Goal: Information Seeking & Learning: Learn about a topic

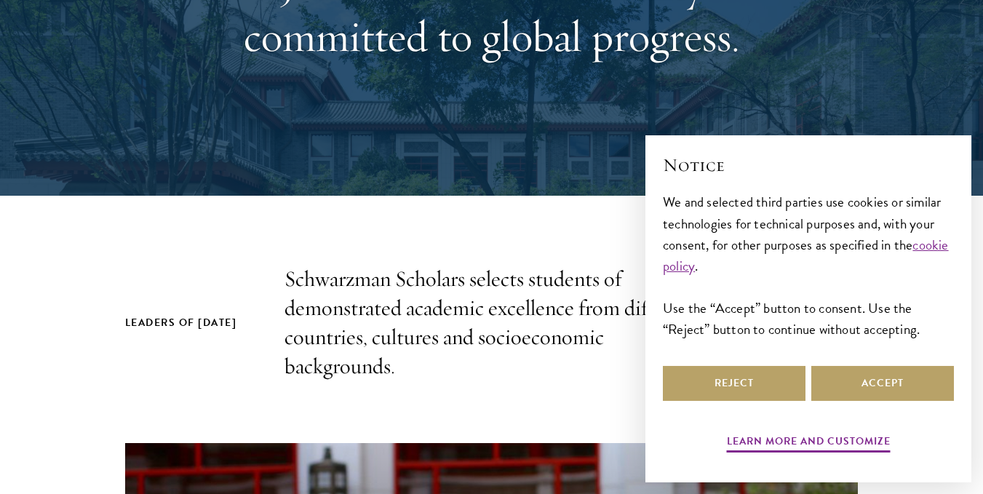
scroll to position [262, 0]
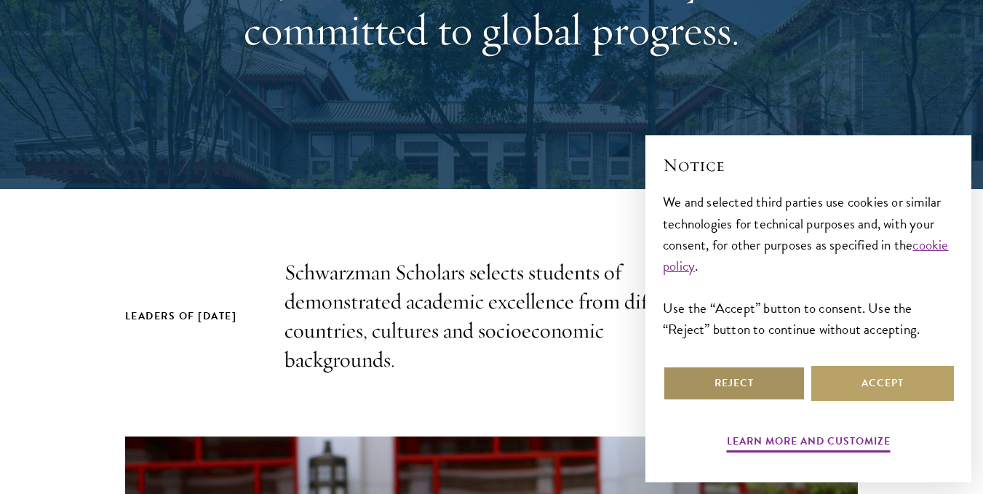
click at [741, 386] on button "Reject" at bounding box center [734, 383] width 143 height 35
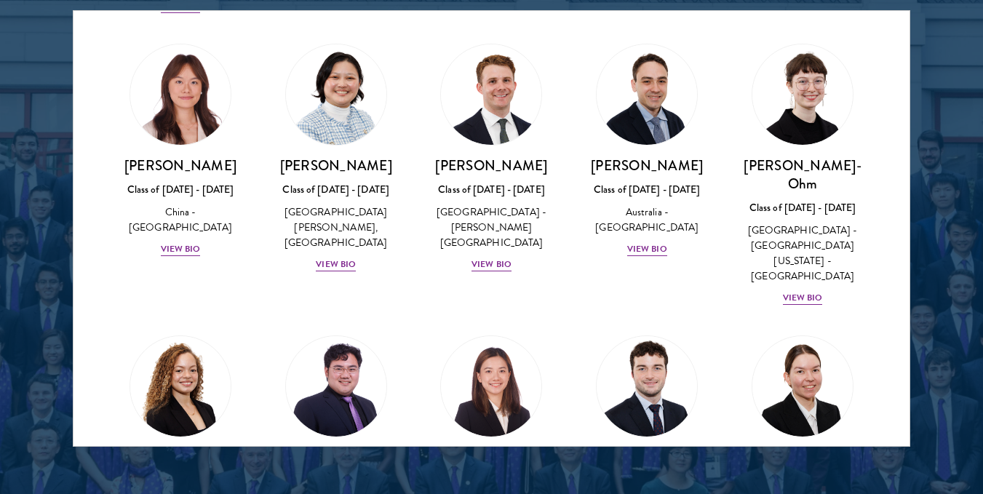
scroll to position [1427, 0]
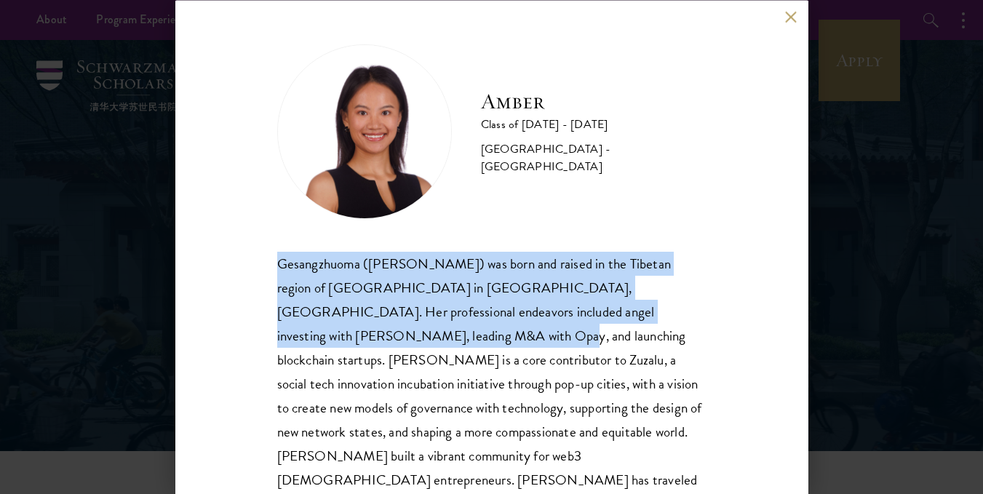
drag, startPoint x: 259, startPoint y: 265, endPoint x: 364, endPoint y: 344, distance: 131.0
click at [364, 344] on div "Amber Class of 2025 - 2026 China - Peking University Gesangzhuoma (Amber) was b…" at bounding box center [491, 247] width 633 height 494
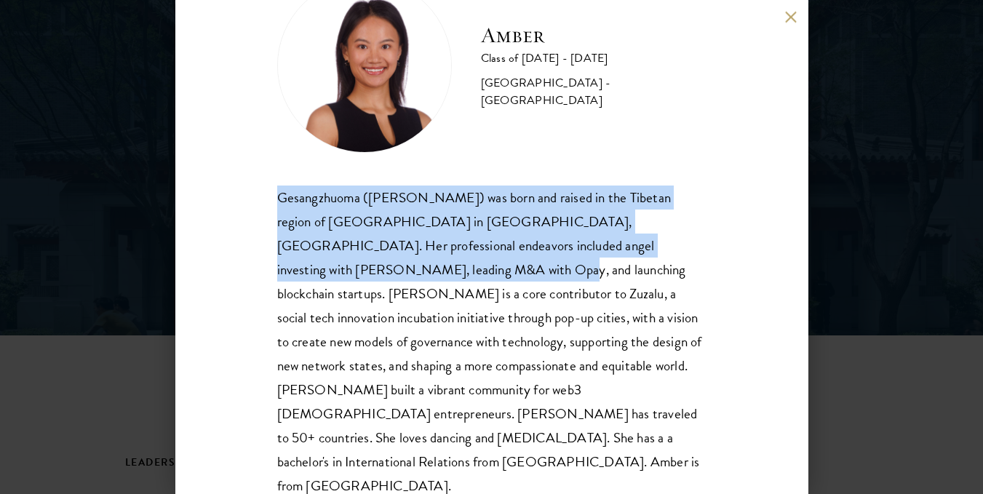
scroll to position [116, 0]
click at [296, 213] on div "Gesangzhuoma (Amber) was born and raised in the Tibetan region of Shangri-La in…" at bounding box center [491, 342] width 429 height 313
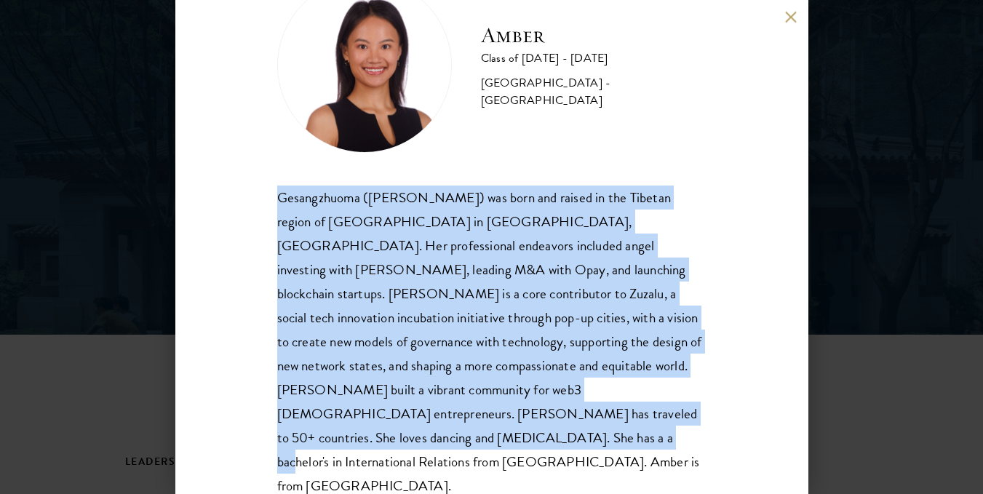
drag, startPoint x: 281, startPoint y: 199, endPoint x: 427, endPoint y: 452, distance: 291.5
click at [427, 452] on div "Amber Class of 2025 - 2026 China - Peking University Gesangzhuoma (Amber) was b…" at bounding box center [491, 247] width 633 height 494
copy div "Gesangzhuoma (Amber) was born and raised in the Tibetan region of Shangri-La in…"
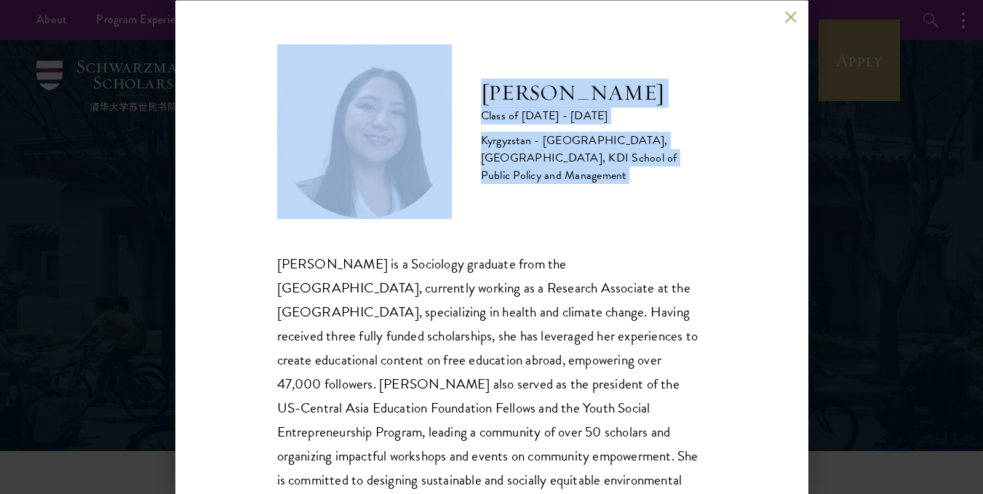
scroll to position [66, 0]
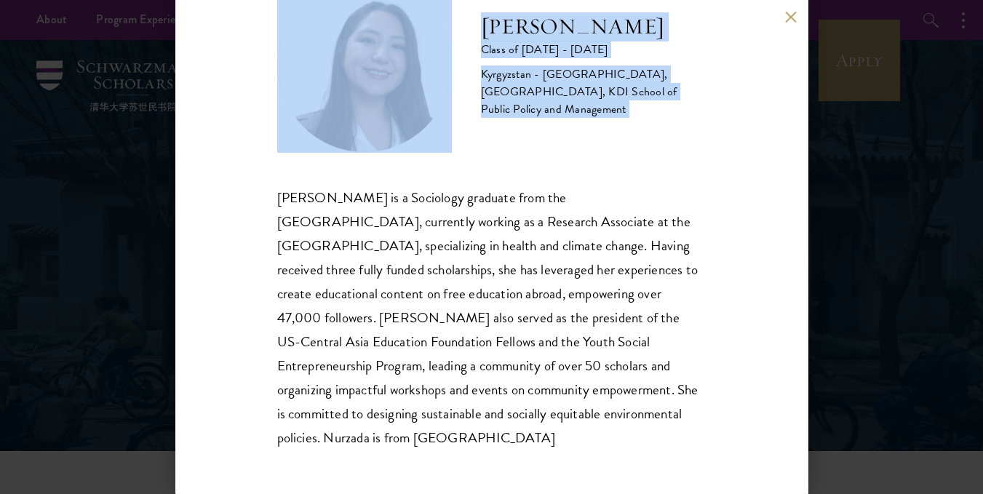
drag, startPoint x: 271, startPoint y: 253, endPoint x: 419, endPoint y: 451, distance: 247.0
click at [419, 451] on div "Nurzada Abdivalieva Class of 2025 - 2026 Kyrgyzstan - American University of Ce…" at bounding box center [491, 247] width 633 height 494
copy div "Nurzada Abdivalieva is a Sociology graduate from the University of Cambridge, c…"
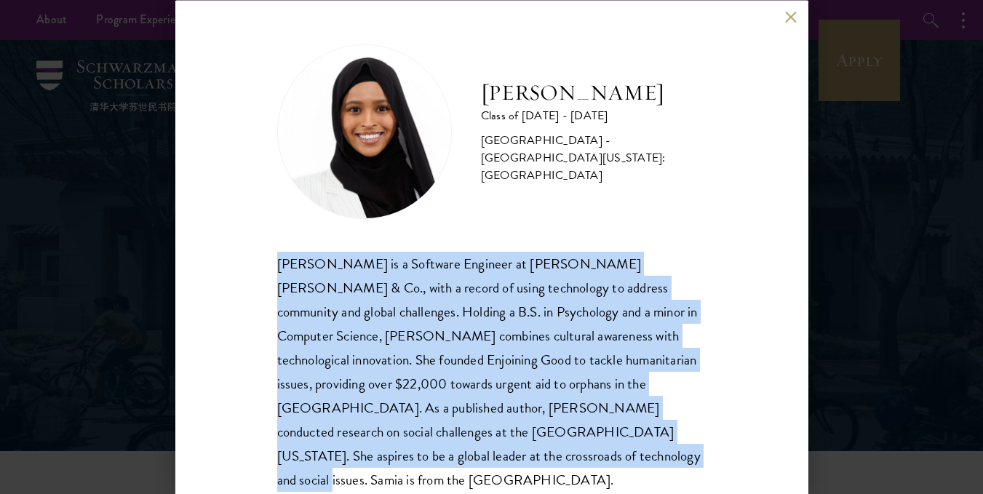
scroll to position [17, 0]
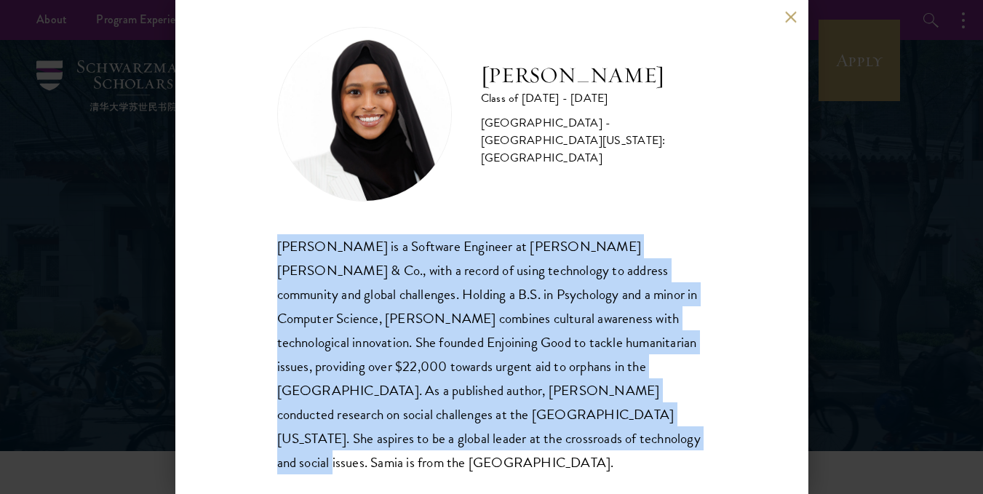
drag, startPoint x: 261, startPoint y: 253, endPoint x: 435, endPoint y: 435, distance: 251.2
click at [435, 435] on div "Samia Abdi Class of 2025 - 2026 United States of America - University of Minnes…" at bounding box center [491, 247] width 633 height 494
copy div "Samia Abdi is a Software Engineer at JP Morgan Chase & Co., with a record of us…"
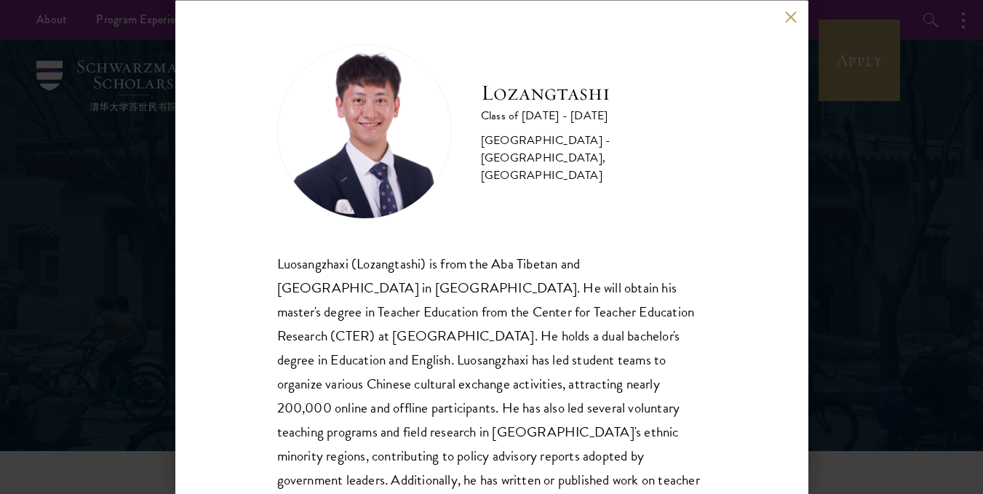
click at [275, 259] on div "Lozangtashi Class of 2025 - 2026 China - South-Central Minzu University, Beijin…" at bounding box center [491, 247] width 633 height 494
click at [356, 352] on div "Luosangzhaxi (Lozangtashi) is from the Aba Tibetan and Qiang Autonomous Prefect…" at bounding box center [491, 407] width 429 height 313
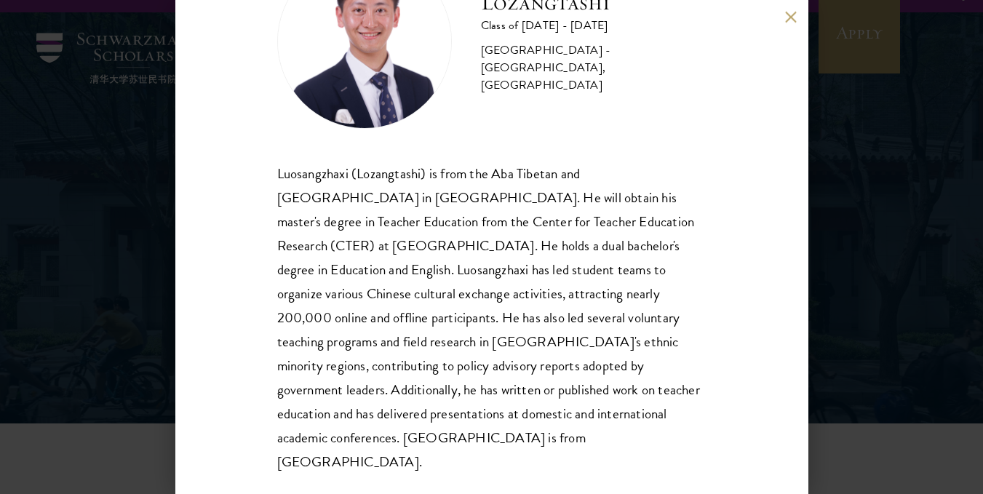
scroll to position [29, 0]
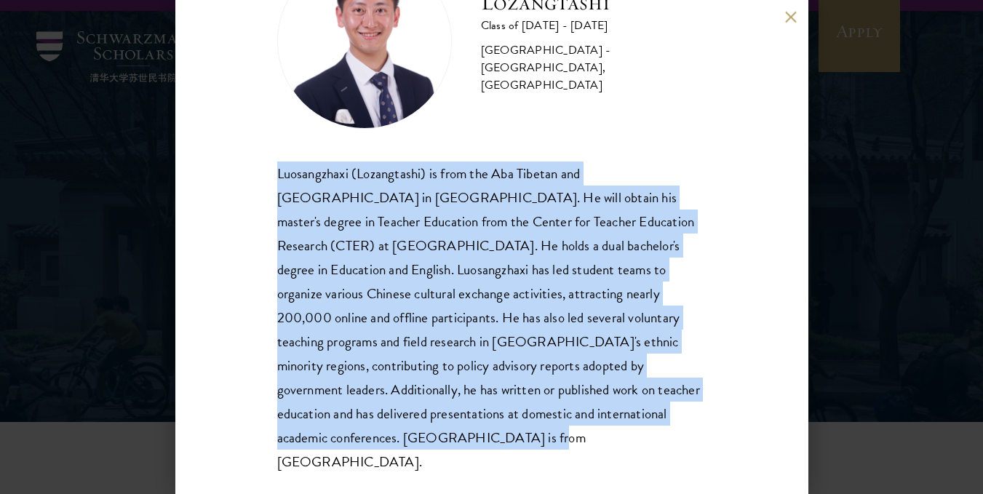
drag, startPoint x: 268, startPoint y: 168, endPoint x: 381, endPoint y: 436, distance: 290.9
click at [381, 436] on div "Lozangtashi Class of 2025 - 2026 China - South-Central Minzu University, Beijin…" at bounding box center [491, 247] width 633 height 494
copy div "Luosangzhaxi (Lozangtashi) is from the Aba Tibetan and Qiang Autonomous Prefect…"
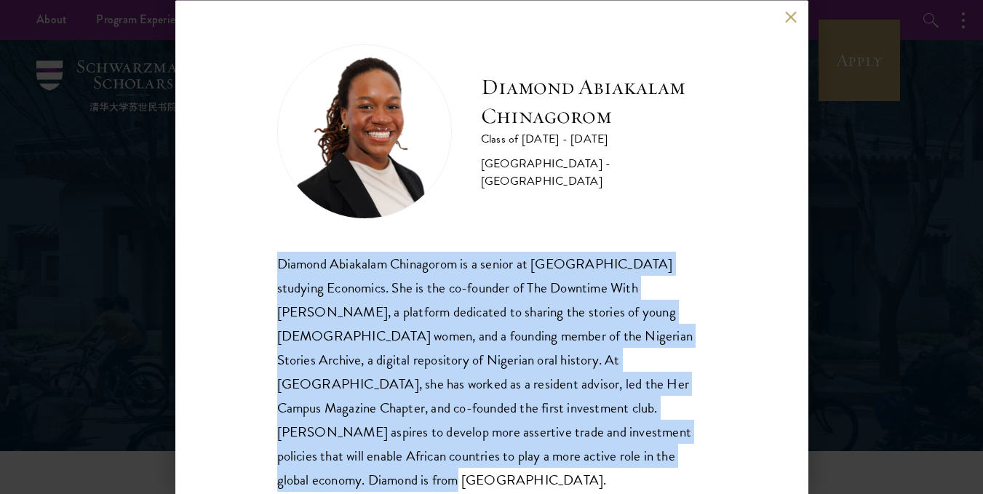
drag, startPoint x: 270, startPoint y: 262, endPoint x: 707, endPoint y: 464, distance: 481.3
click at [707, 464] on div "Diamond Abiakalam [GEOGRAPHIC_DATA] Class of [DATE] - [DATE] [GEOGRAPHIC_DATA] …" at bounding box center [491, 247] width 633 height 494
copy div "Diamond Abiakalam Chinagorom is a senior at [GEOGRAPHIC_DATA] studying Economic…"
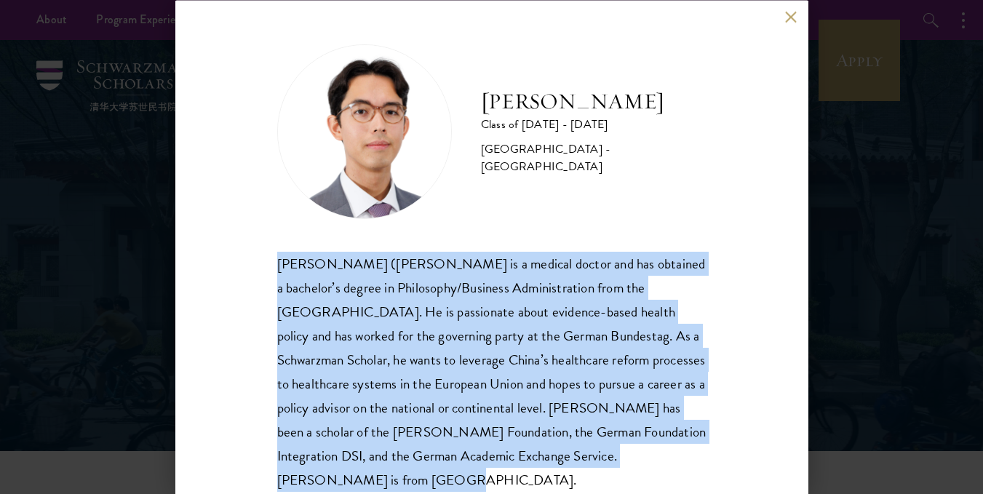
scroll to position [41, 0]
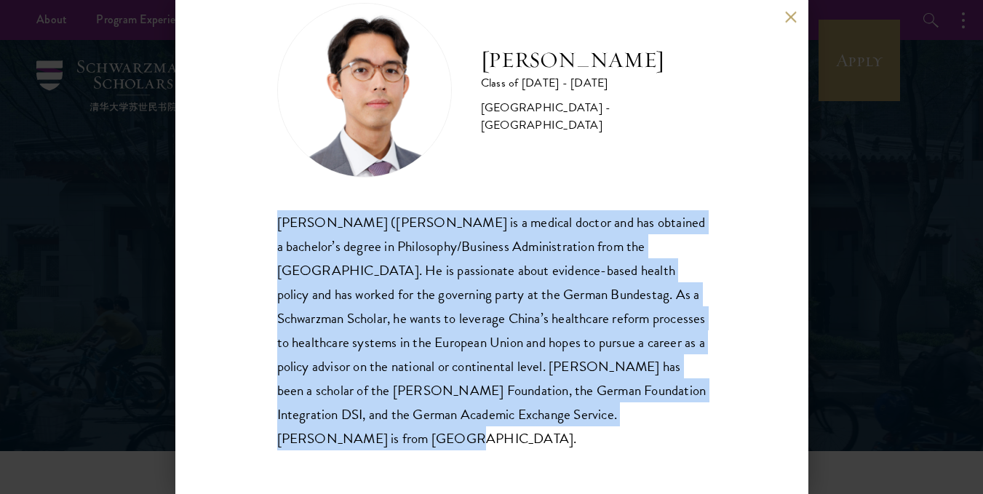
drag, startPoint x: 269, startPoint y: 254, endPoint x: 572, endPoint y: 443, distance: 356.7
click at [572, 443] on div "[PERSON_NAME] Class of [DATE] - [DATE] [GEOGRAPHIC_DATA] - [GEOGRAPHIC_DATA] [P…" at bounding box center [491, 247] width 633 height 494
copy div "Siegfried (Jason) Adelhoefer is a medical doctor and has obtained a bachelor’s …"
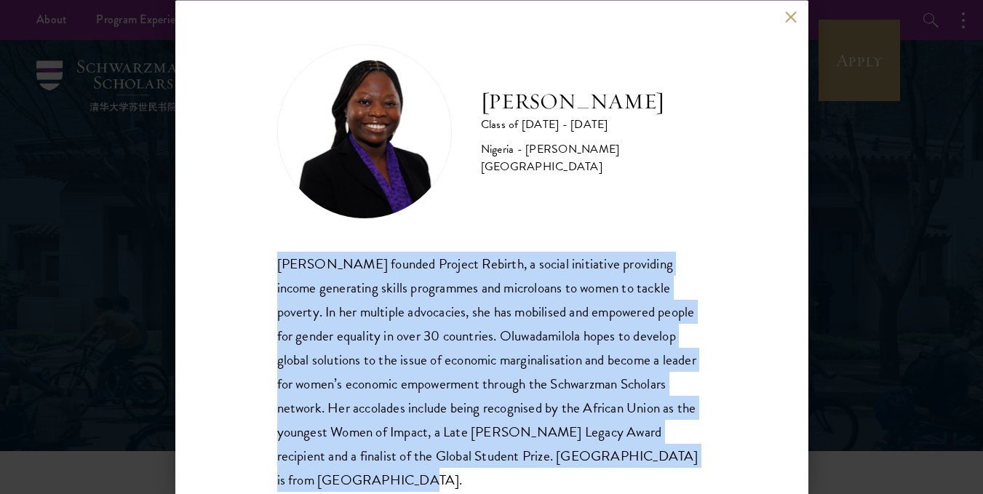
scroll to position [41, 0]
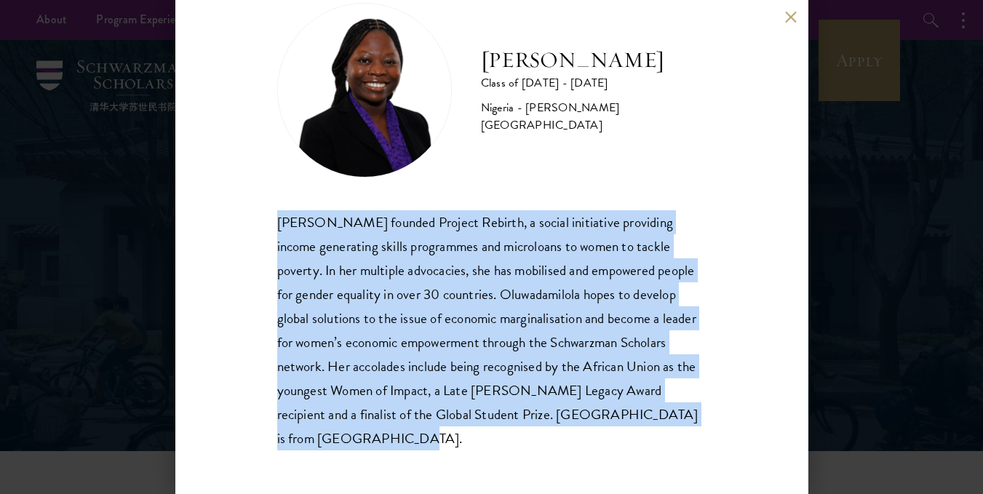
drag, startPoint x: 256, startPoint y: 247, endPoint x: 485, endPoint y: 433, distance: 295.4
click at [485, 433] on div "Oluwadamilola Akintewe Class of 2025 - 2026 Nigeria - Adekunle Ajasin Universit…" at bounding box center [491, 247] width 633 height 494
copy div "Oluwadamilola Akintewe founded Project Rebirth, a social initiative providing i…"
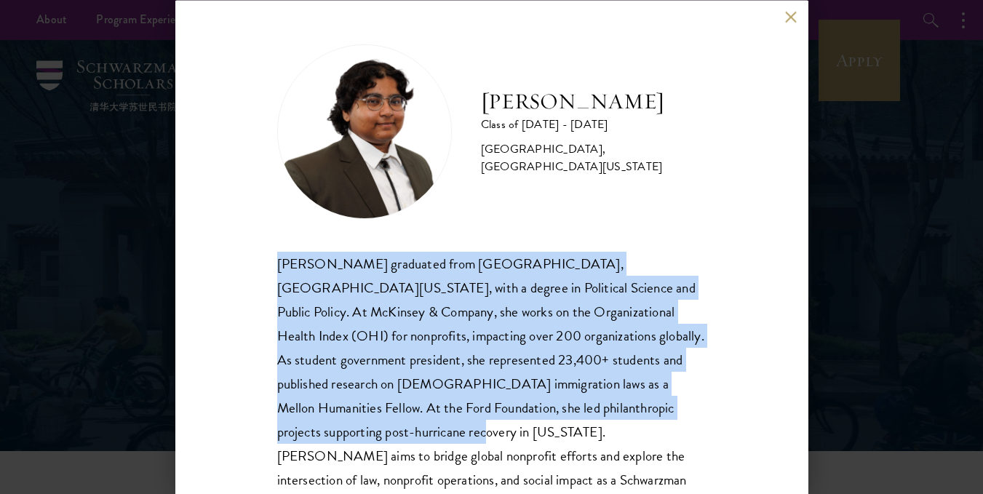
scroll to position [66, 0]
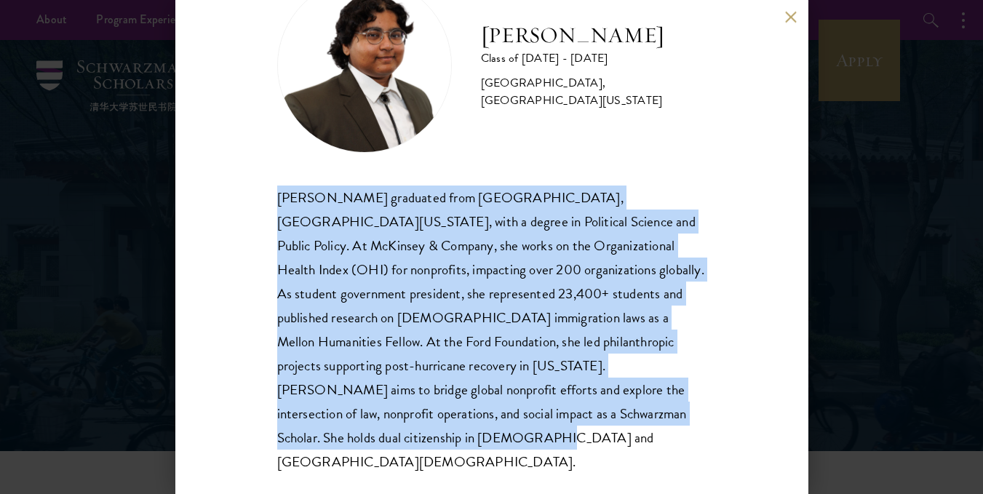
drag, startPoint x: 267, startPoint y: 263, endPoint x: 505, endPoint y: 478, distance: 320.5
click at [505, 478] on div "Ariana Ahmed Class of 2025 - 2026 United States of America - Hunter College, Th…" at bounding box center [491, 247] width 633 height 494
copy div "Ariana Ahmed graduated from Hunter College, City University of New York, with a…"
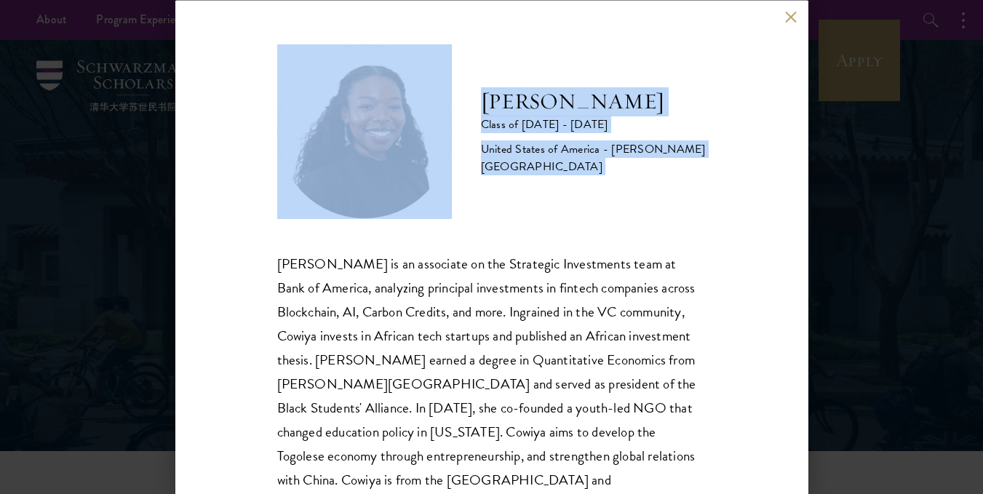
scroll to position [41, 0]
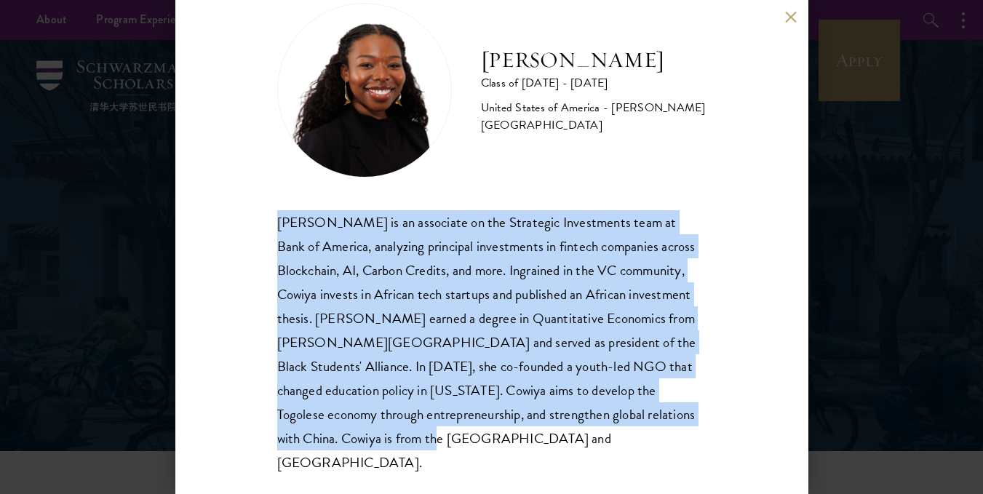
drag, startPoint x: 277, startPoint y: 263, endPoint x: 529, endPoint y: 436, distance: 306.3
click at [529, 436] on div "Cowiya Arouna is an associate on the Strategic Investments team at Bank of Amer…" at bounding box center [491, 342] width 429 height 265
copy div "Cowiya Arouna is an associate on the Strategic Investments team at Bank of Amer…"
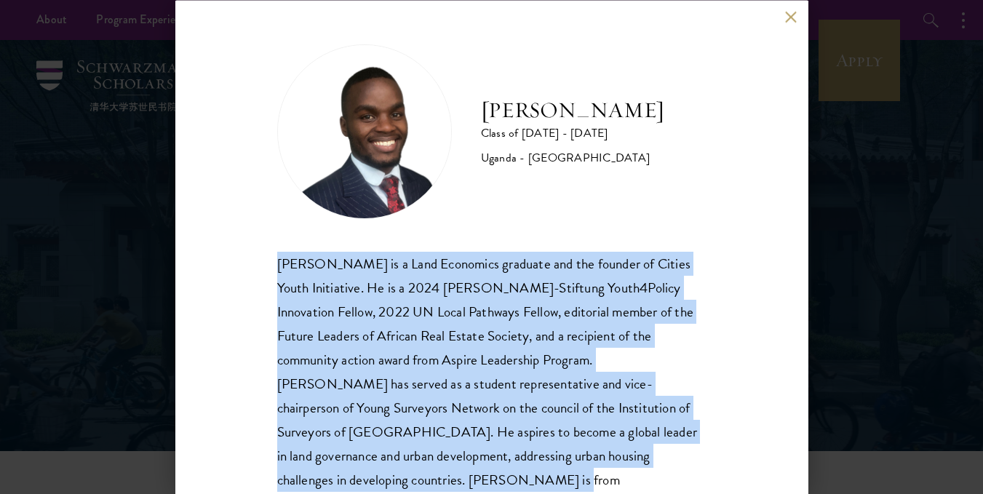
scroll to position [41, 0]
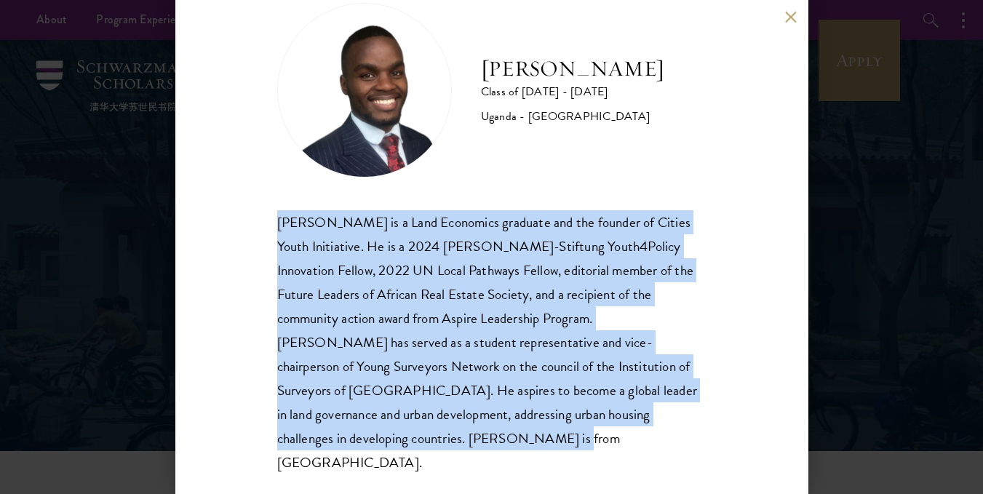
drag, startPoint x: 255, startPoint y: 250, endPoint x: 440, endPoint y: 444, distance: 267.7
click at [440, 444] on div "Emmanuel Akandwanaho Class of 2025 - 2026 Uganda - Makerere University Kampala …" at bounding box center [491, 247] width 633 height 494
copy div "Emmanuel Akandwanaho is a Land Economics graduate and the founder of Cities You…"
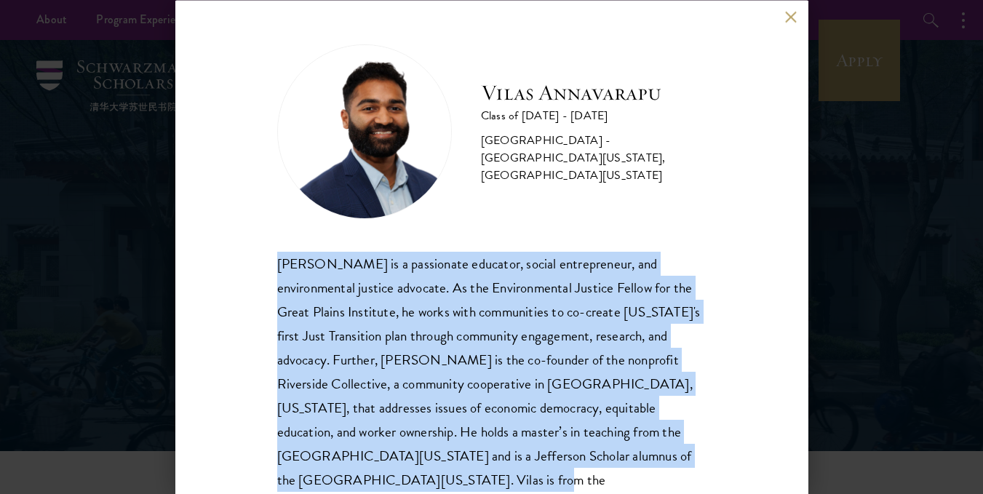
scroll to position [41, 0]
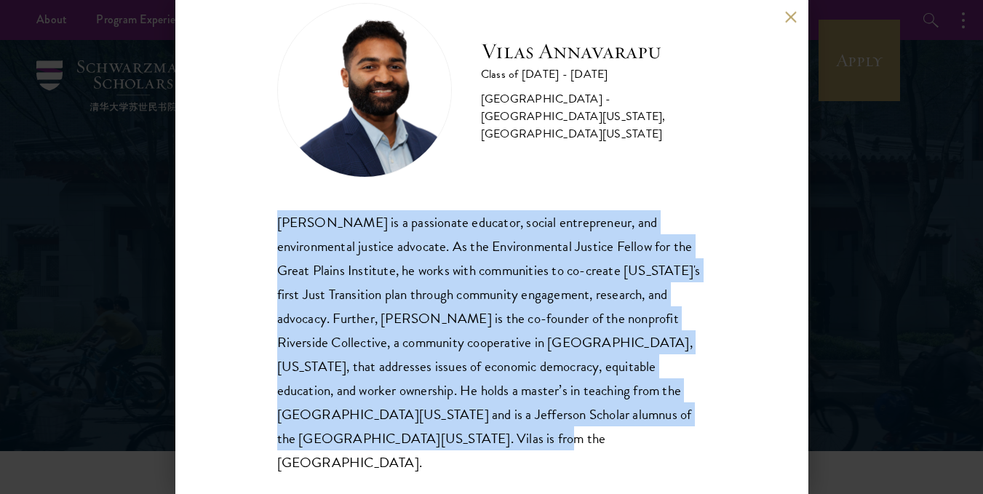
drag, startPoint x: 246, startPoint y: 271, endPoint x: 402, endPoint y: 440, distance: 230.2
click at [402, 440] on div "Vilas Annavarapu Class of 2025 - 2026 United States of America - University of …" at bounding box center [491, 247] width 633 height 494
copy div "Vilas Annavarapu is a passionate educator, social entrepreneur, and environment…"
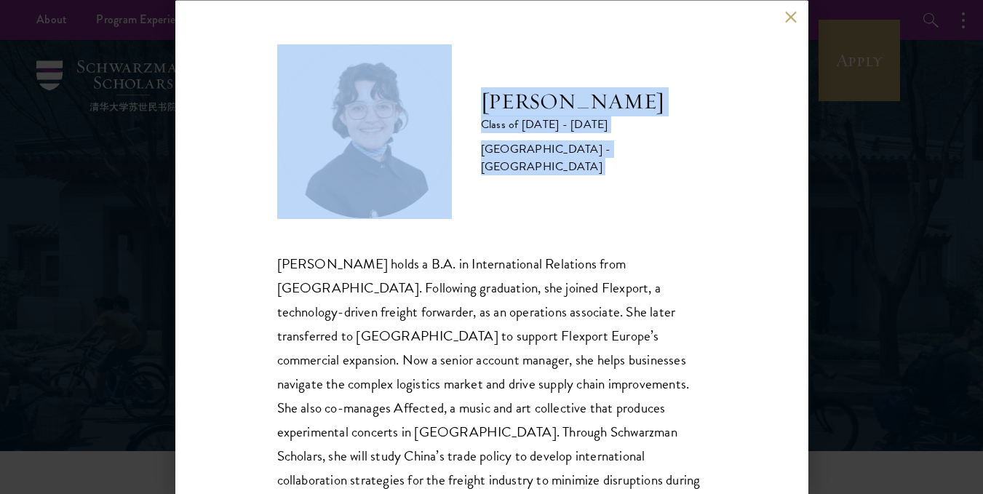
scroll to position [66, 0]
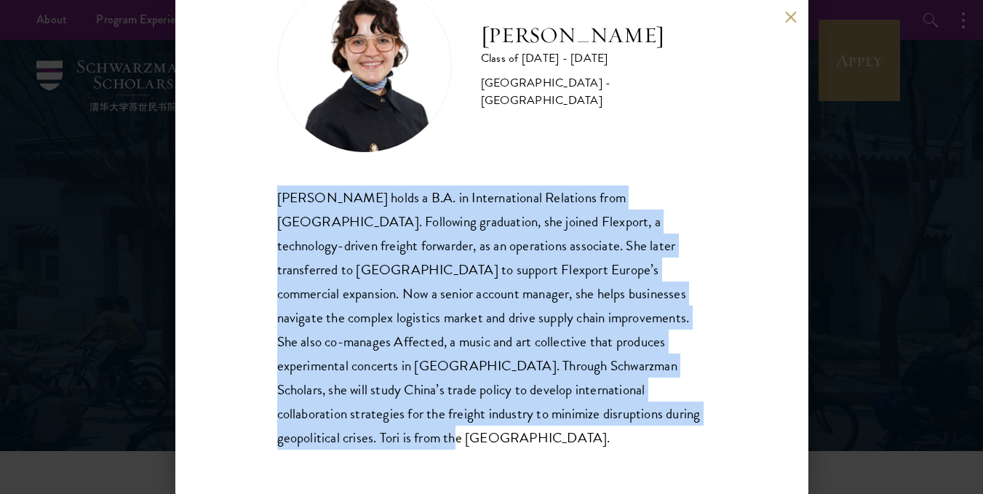
drag, startPoint x: 270, startPoint y: 266, endPoint x: 435, endPoint y: 435, distance: 236.3
click at [435, 435] on div "Victoria Agostini Class of 2025 - 2026 United States of America - Pomona Colleg…" at bounding box center [491, 247] width 633 height 494
copy div "Victoria Agostini holds a B.A. in International Relations from Pomona College. …"
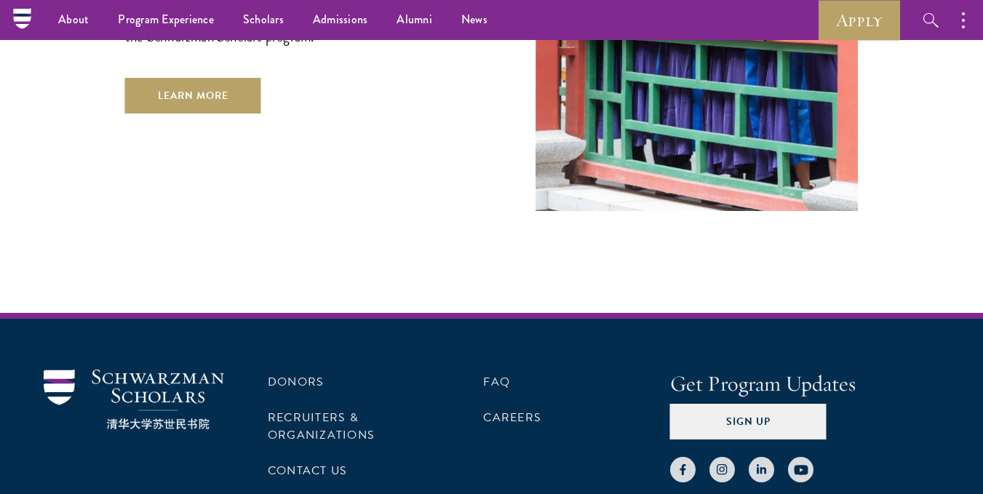
scroll to position [1290, 0]
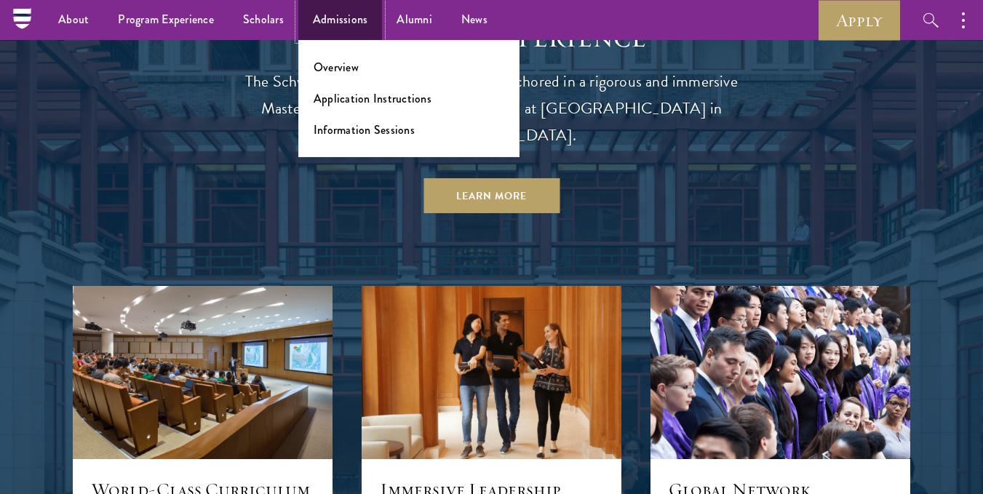
click at [338, 18] on link "Admissions" at bounding box center [340, 20] width 84 height 40
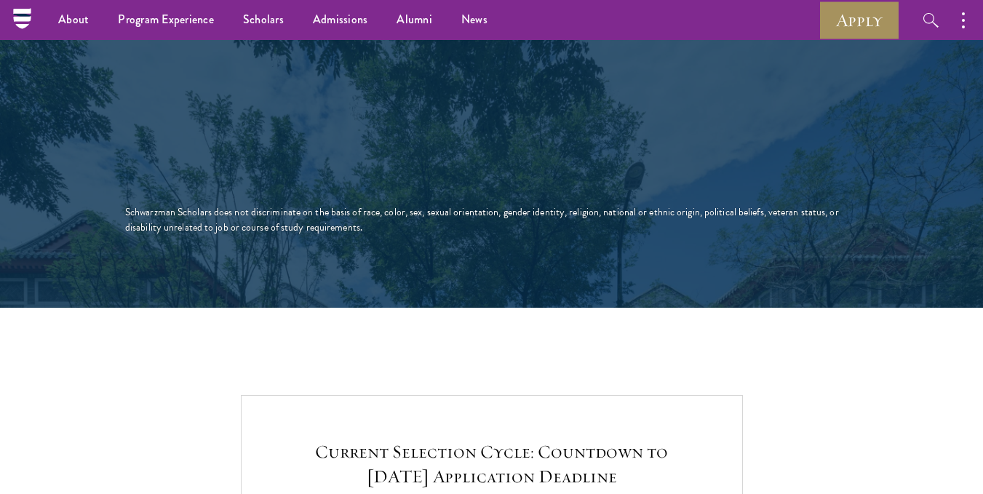
scroll to position [2705, 0]
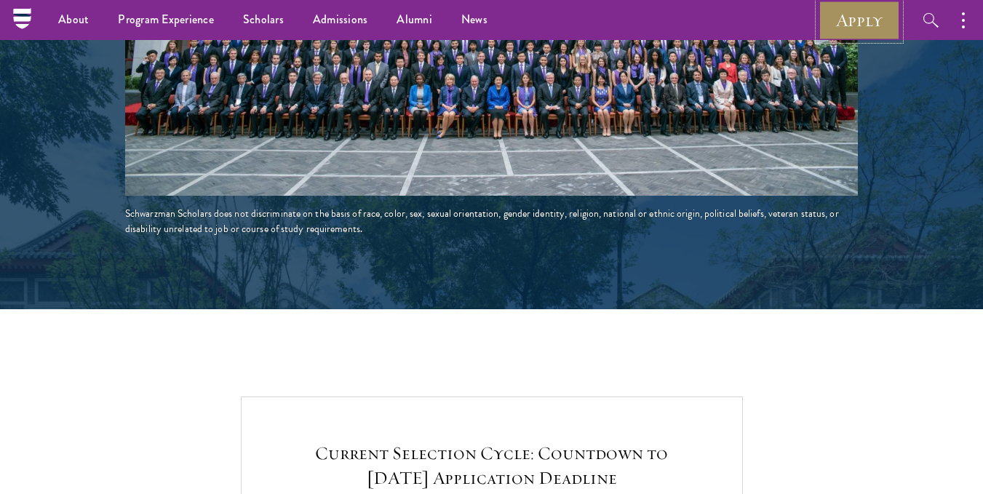
click at [866, 15] on link "Apply" at bounding box center [860, 20] width 82 height 40
